Goal: Information Seeking & Learning: Learn about a topic

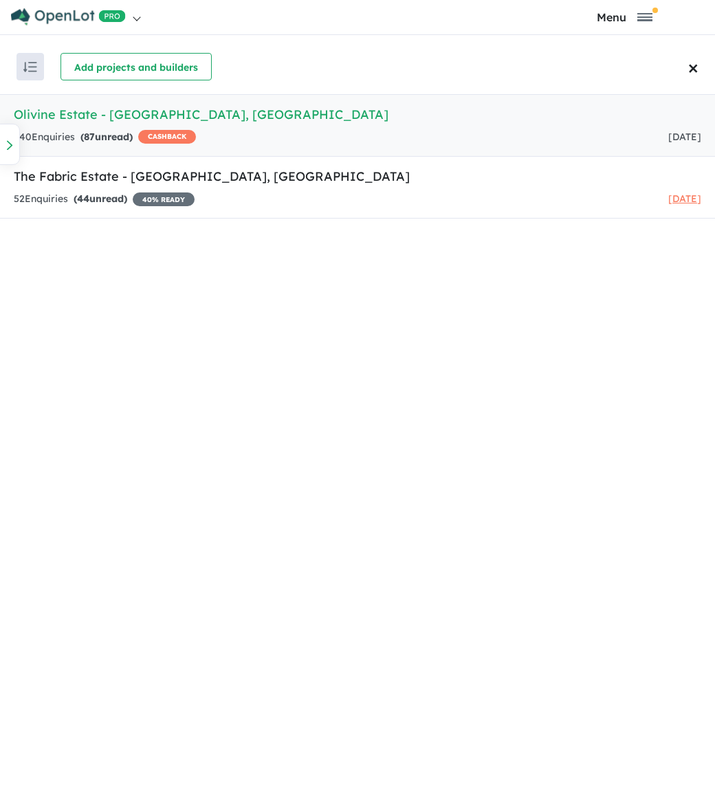
click at [290, 114] on h5 "Olivine Estate - [GEOGRAPHIC_DATA] , [GEOGRAPHIC_DATA]" at bounding box center [357, 114] width 687 height 19
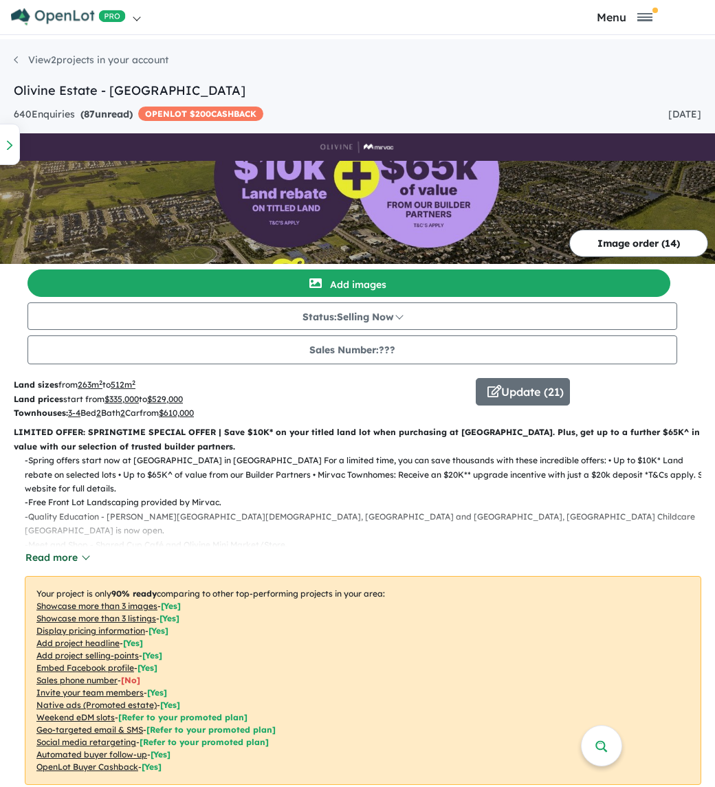
click at [54, 557] on button "Read more" at bounding box center [57, 558] width 65 height 16
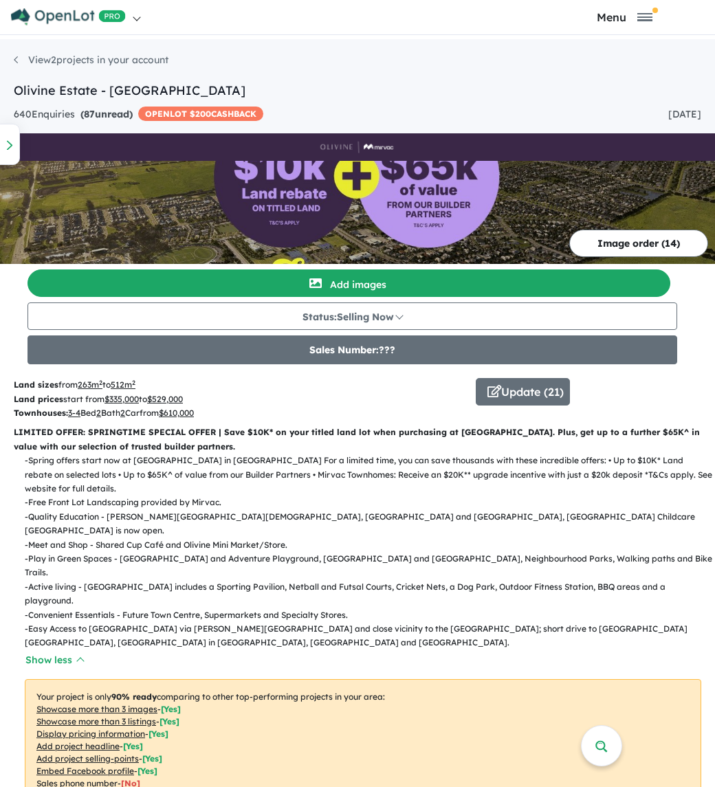
click at [196, 344] on button "Sales Number: ???" at bounding box center [352, 349] width 650 height 29
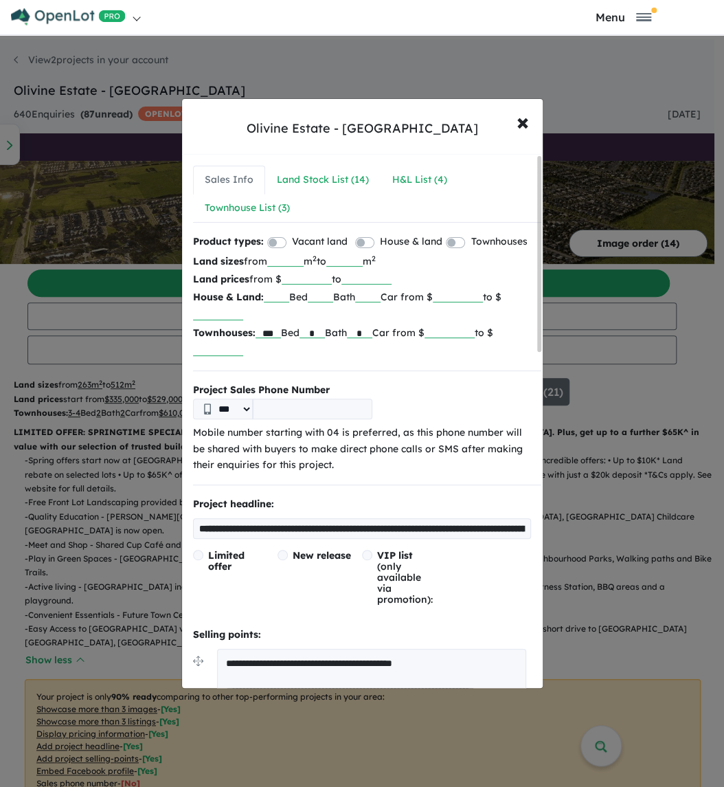
click at [139, 462] on div "**********" at bounding box center [362, 393] width 724 height 787
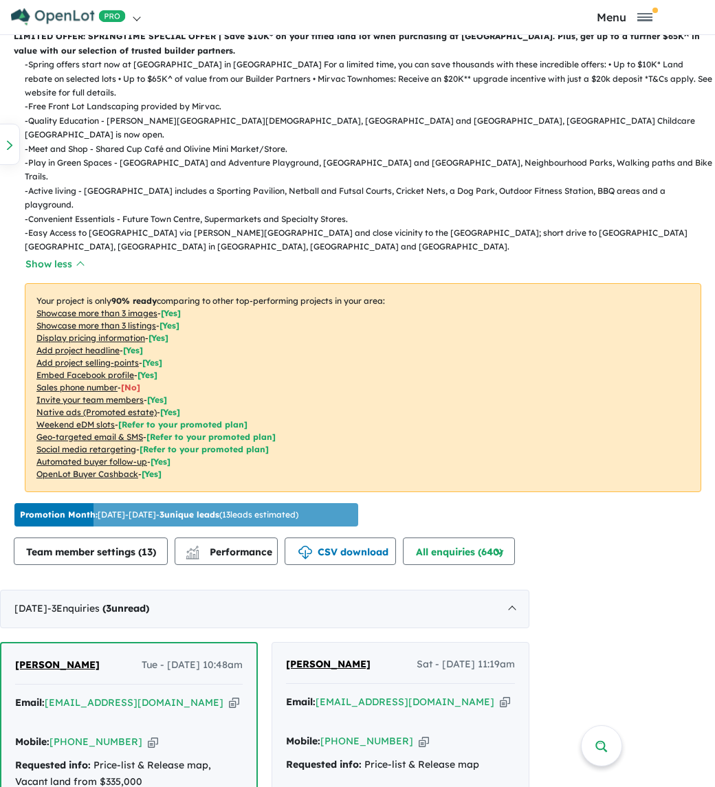
scroll to position [392, 0]
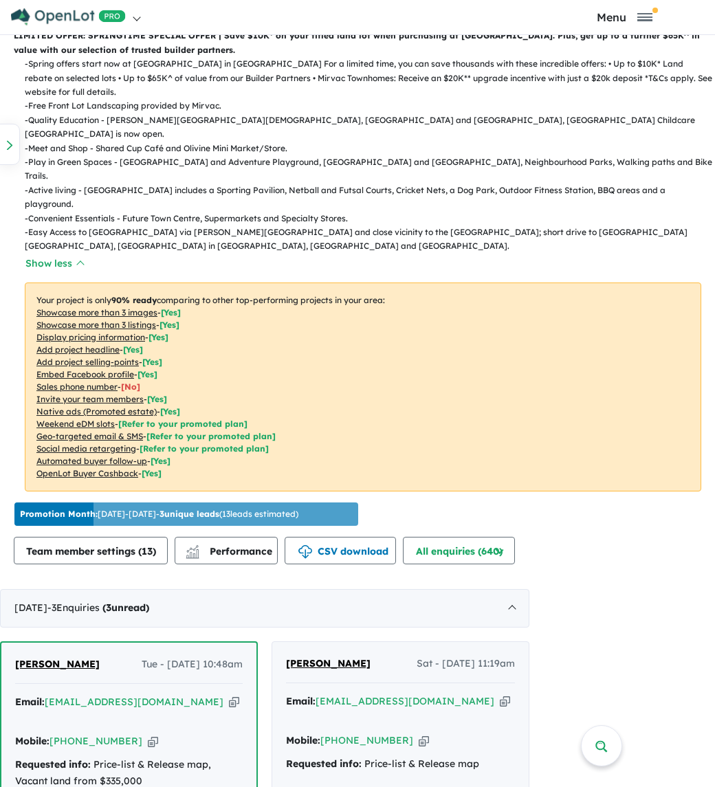
click at [79, 509] on b "Promotion Month:" at bounding box center [59, 514] width 78 height 10
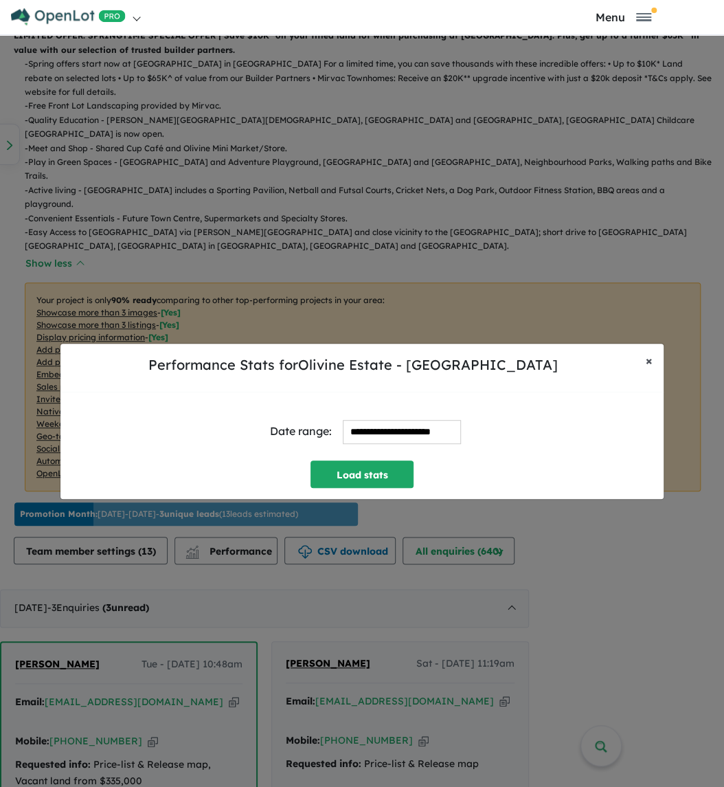
click at [646, 362] on span "×" at bounding box center [649, 361] width 7 height 16
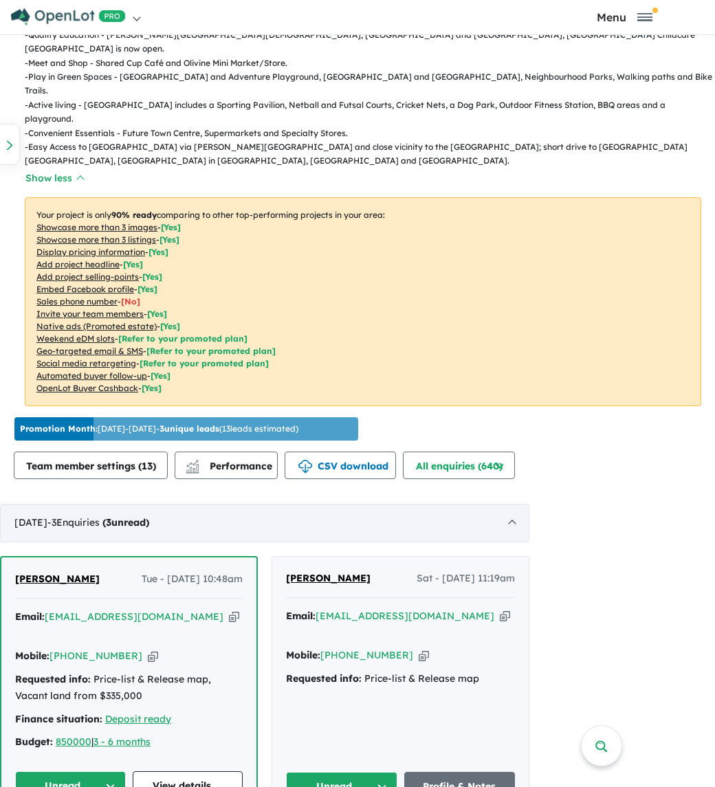
scroll to position [485, 0]
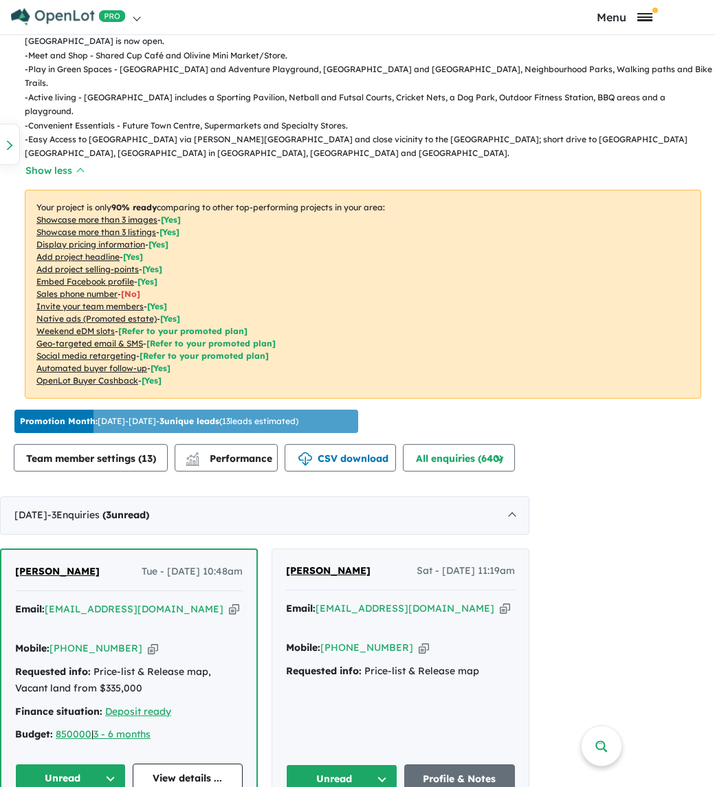
click at [645, 19] on span "Toggle navigation" at bounding box center [644, 17] width 15 height 8
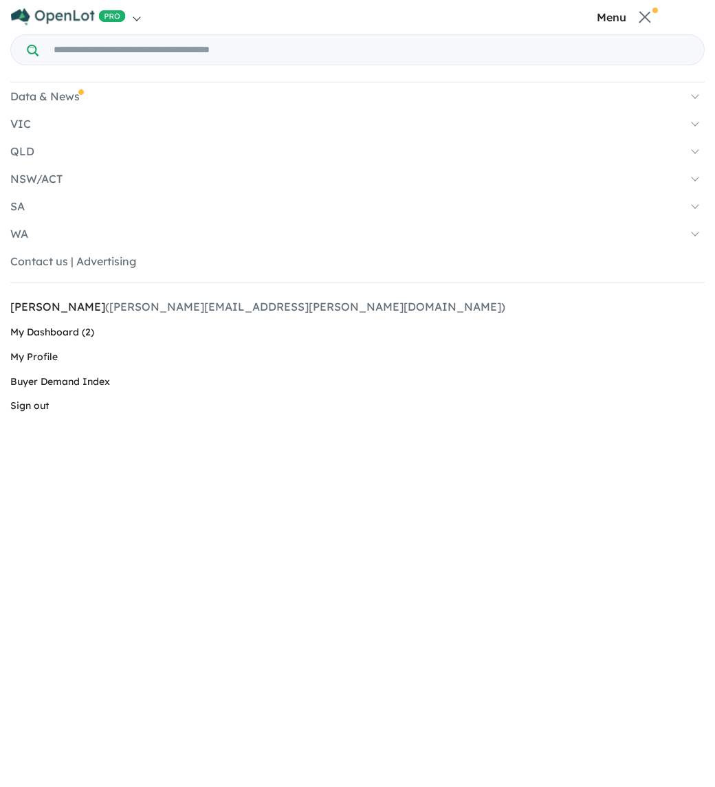
click at [45, 329] on link "My Dashboard (2)" at bounding box center [357, 332] width 694 height 25
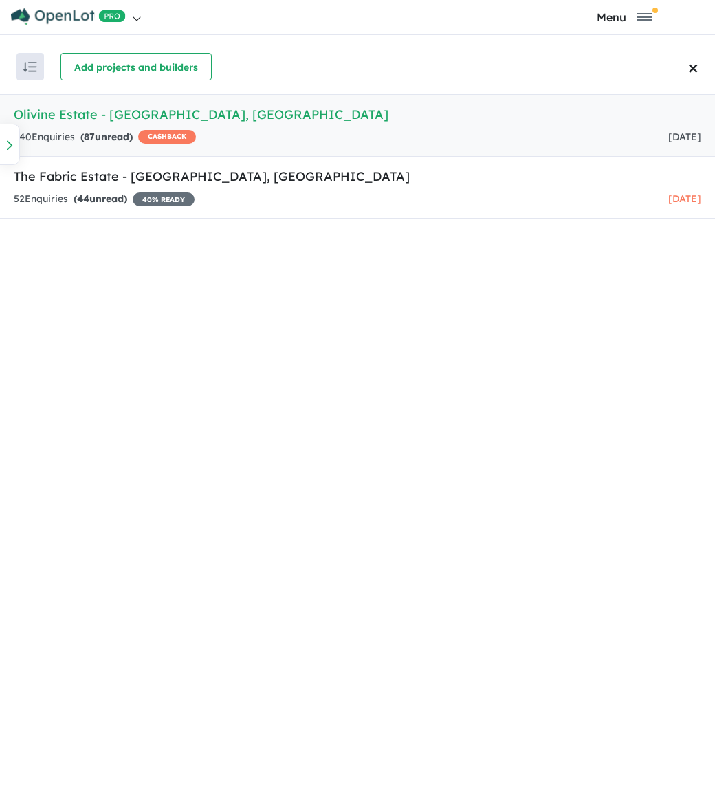
click at [241, 130] on div "640 Enquir ies ( 87 unread) CASHBACK [DATE]" at bounding box center [357, 137] width 687 height 16
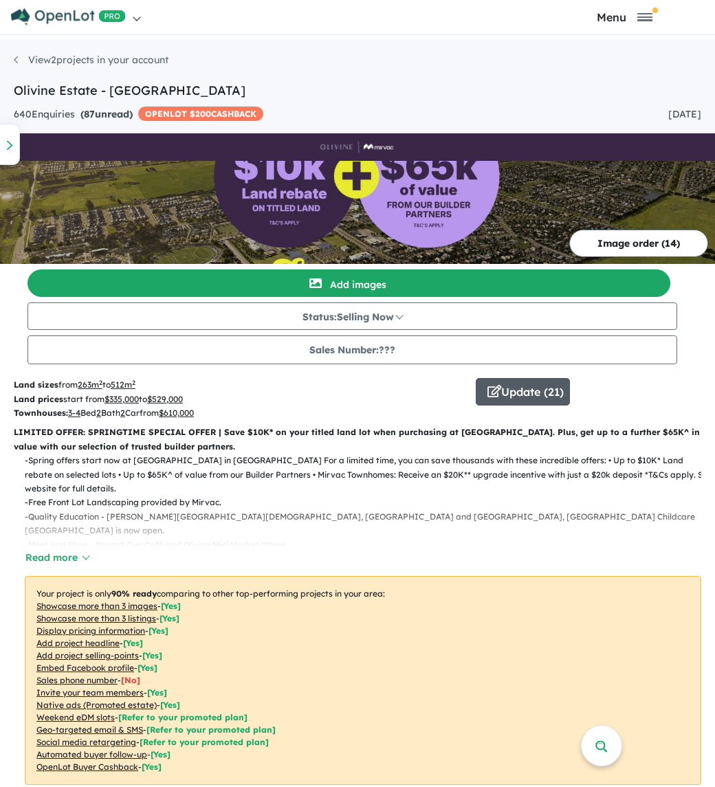
click at [490, 385] on span "button" at bounding box center [494, 391] width 14 height 21
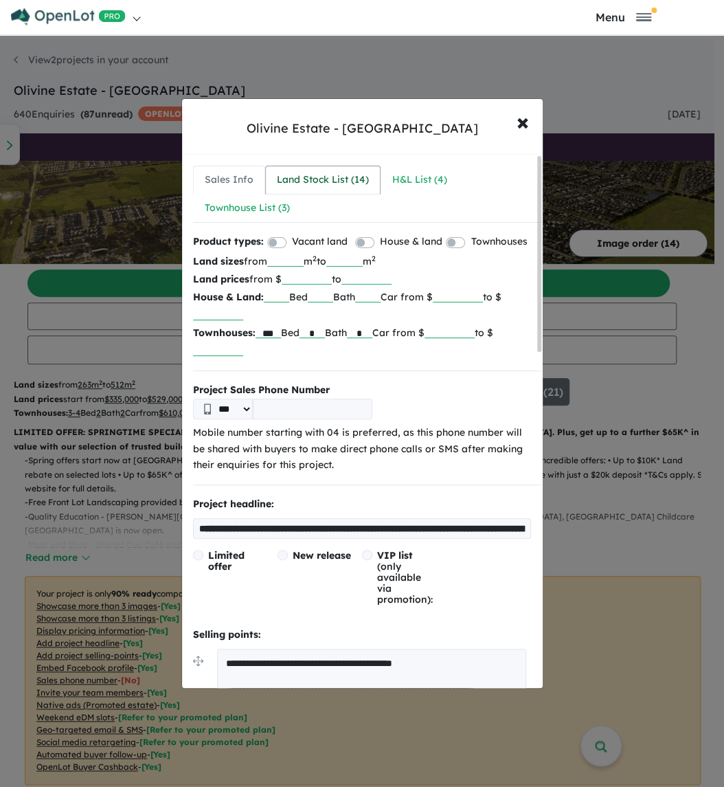
click at [312, 177] on div "Land Stock List ( 14 )" at bounding box center [323, 180] width 92 height 16
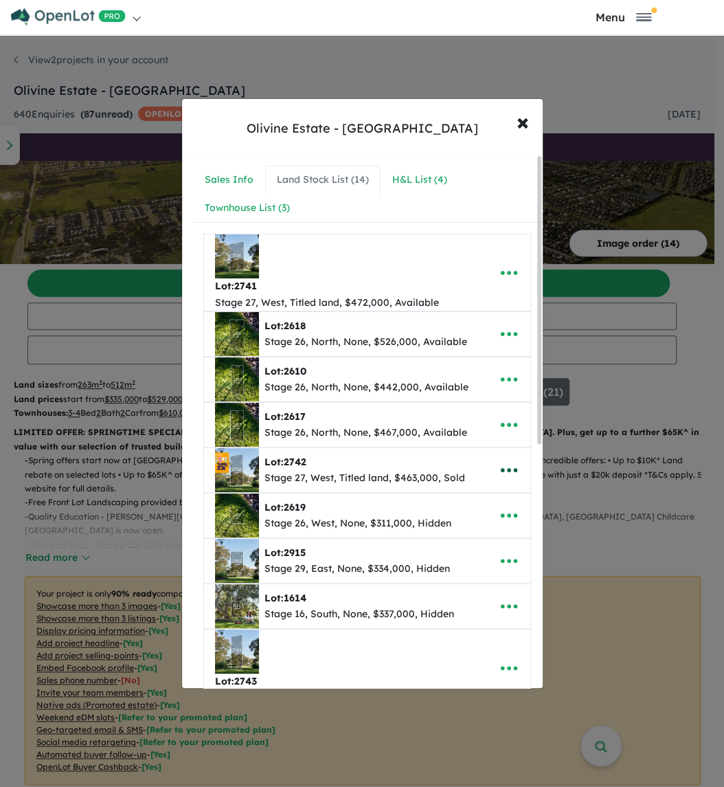
click at [499, 471] on icon "button" at bounding box center [509, 470] width 21 height 21
click at [373, 477] on div "Stage 27, West, Titled land, $463,000, Sold" at bounding box center [365, 478] width 201 height 16
